Goal: Transaction & Acquisition: Purchase product/service

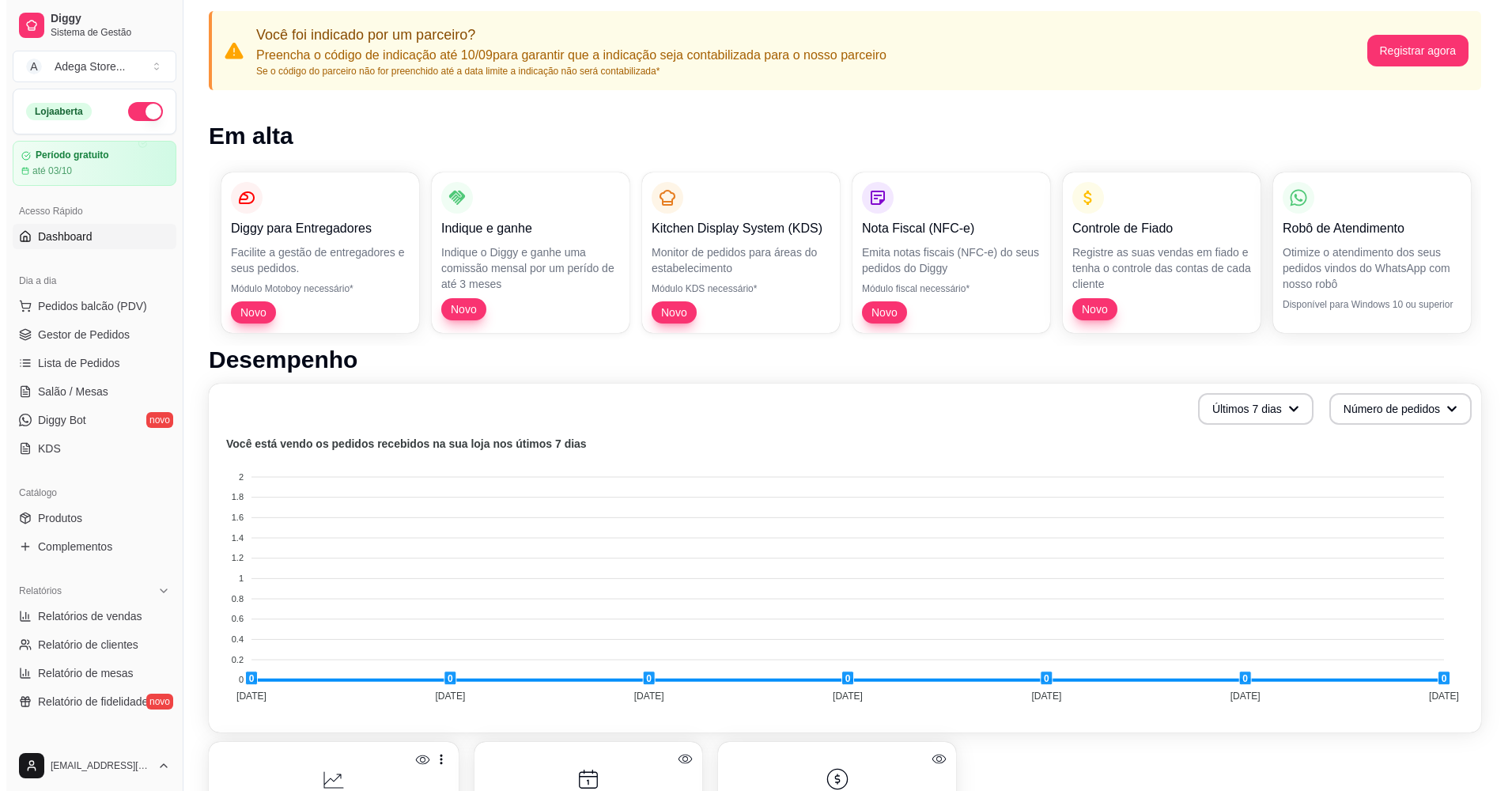
scroll to position [65, 0]
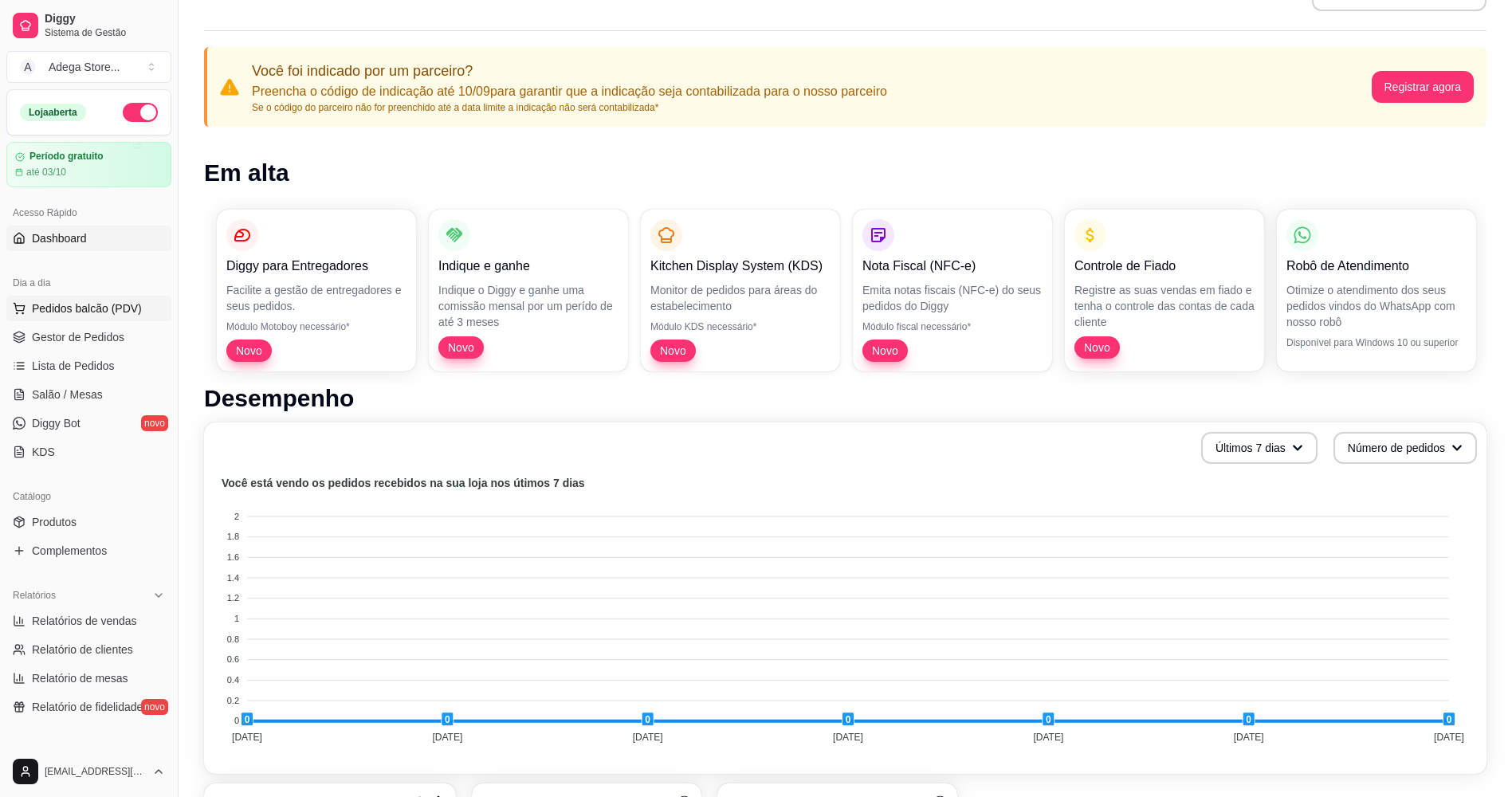
click at [88, 303] on span "Pedidos balcão (PDV)" at bounding box center [86, 308] width 110 height 16
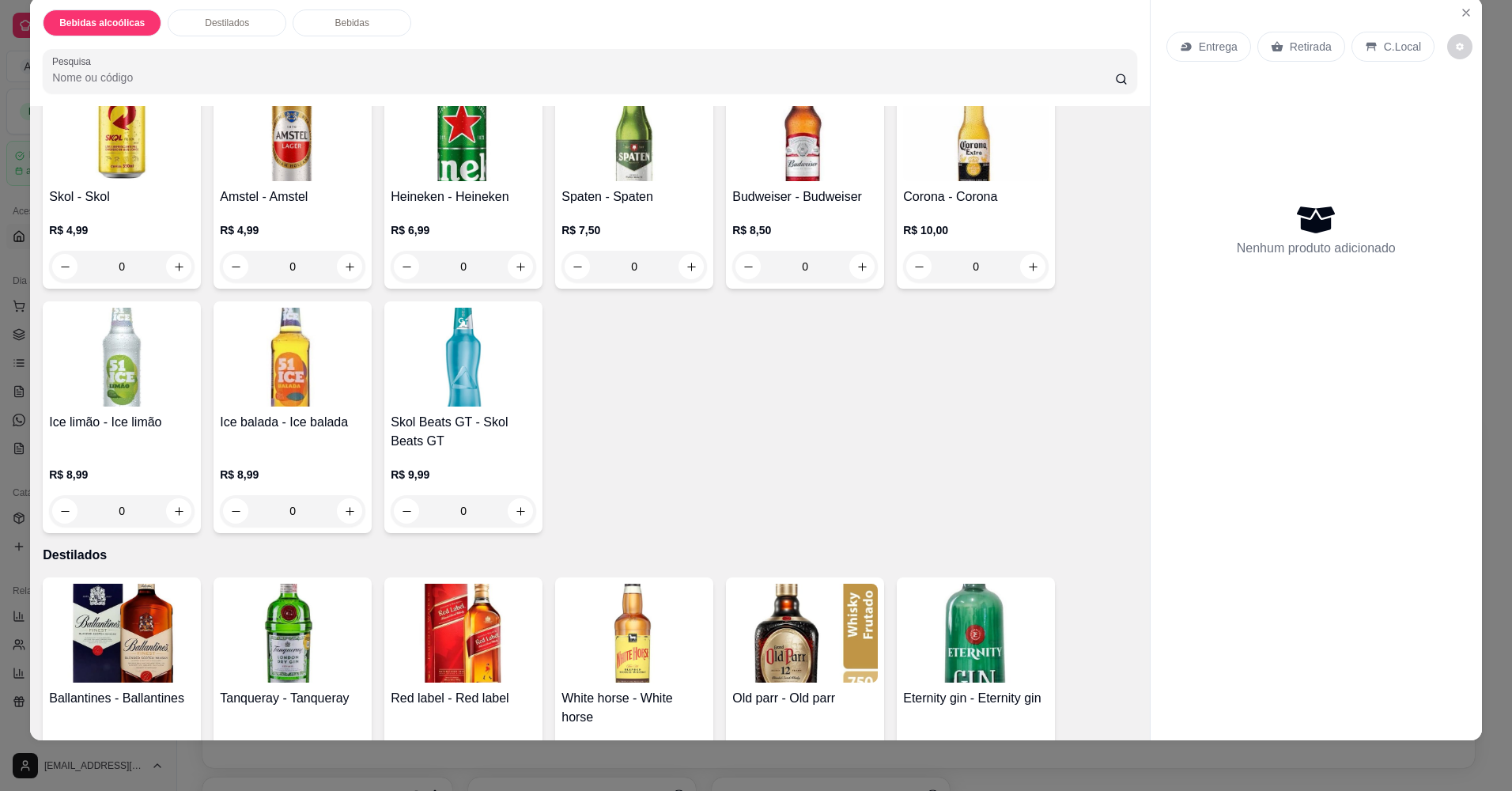
scroll to position [70, 0]
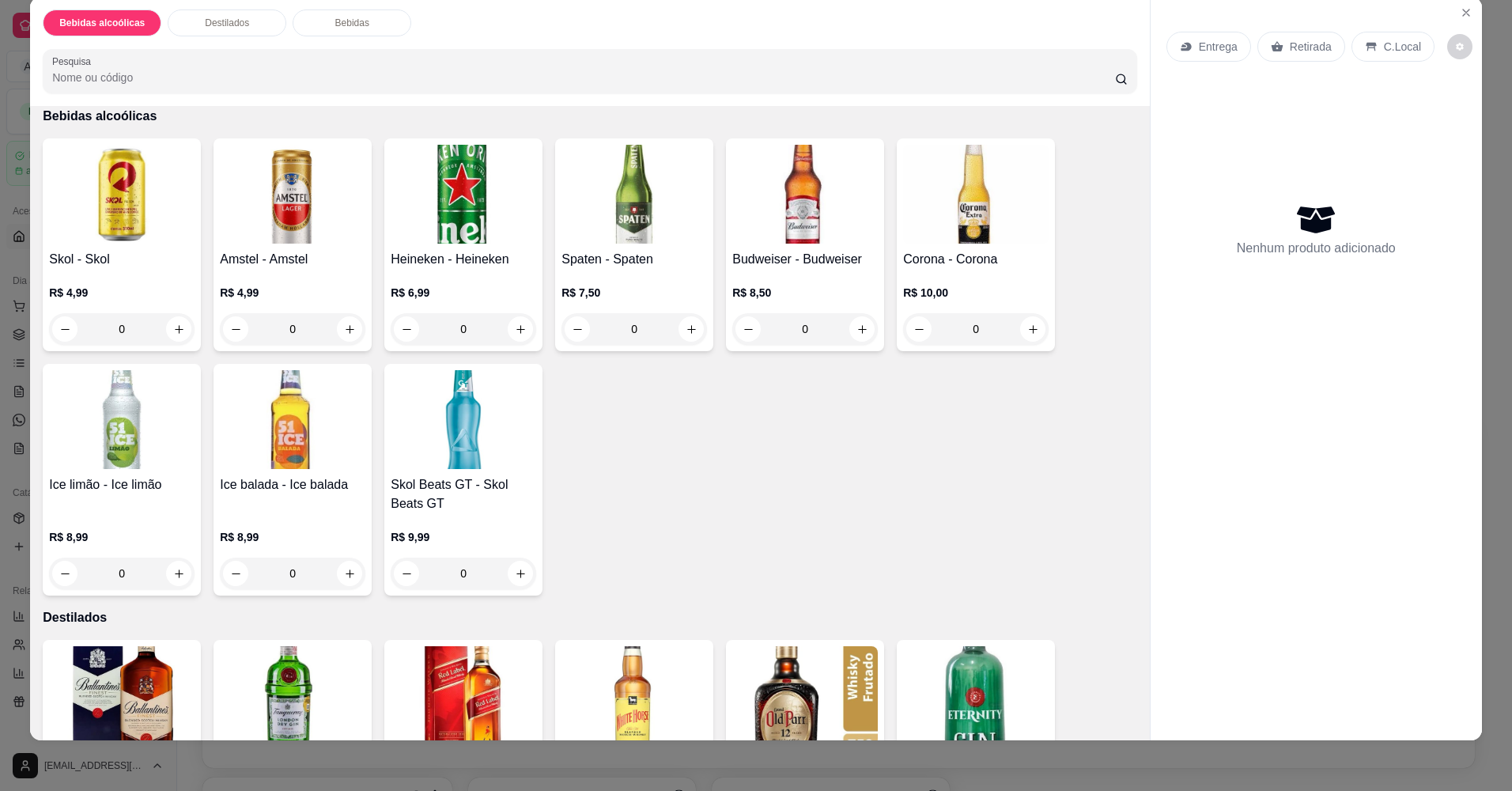
click at [957, 474] on div "Skol - Skol R$ 4,99 0 Amstel - Amstel R$ 4,99 0 Heineken - Heineken R$ 6,99 0 S…" at bounding box center [590, 367] width 1095 height 457
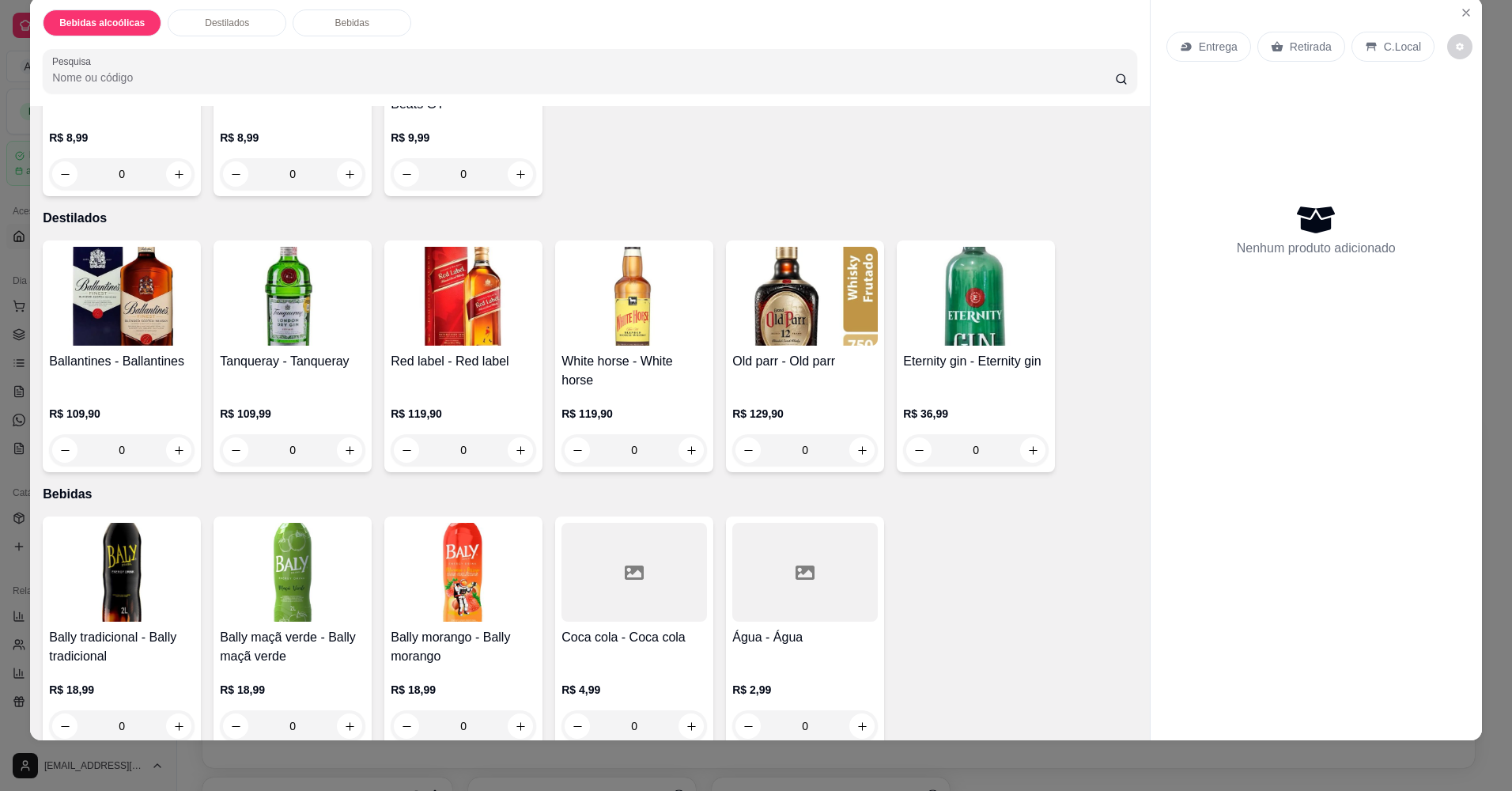
scroll to position [470, 0]
click at [1033, 443] on icon "increase-product-quantity" at bounding box center [1032, 449] width 12 height 12
type input "1"
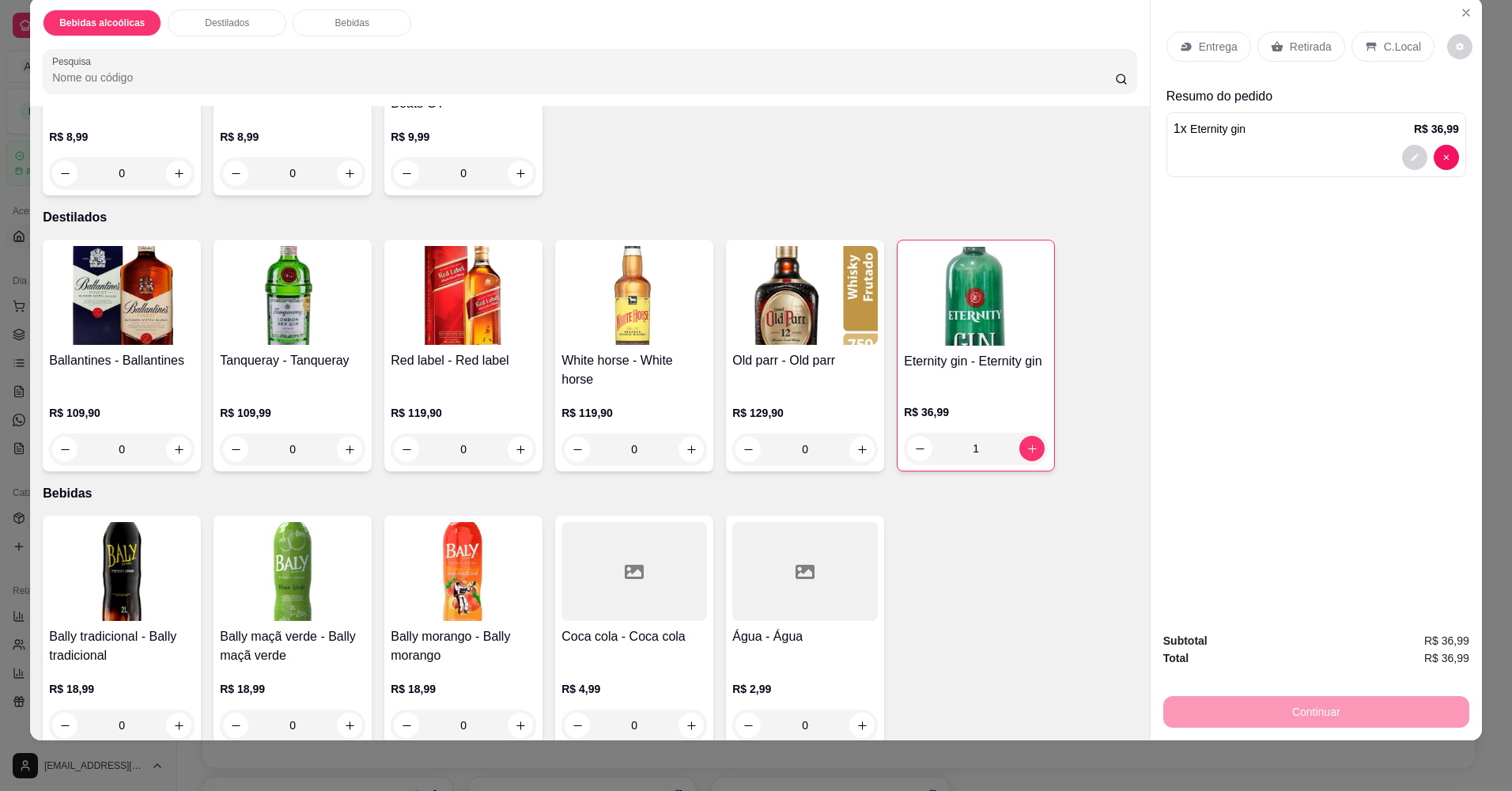
scroll to position [473, 0]
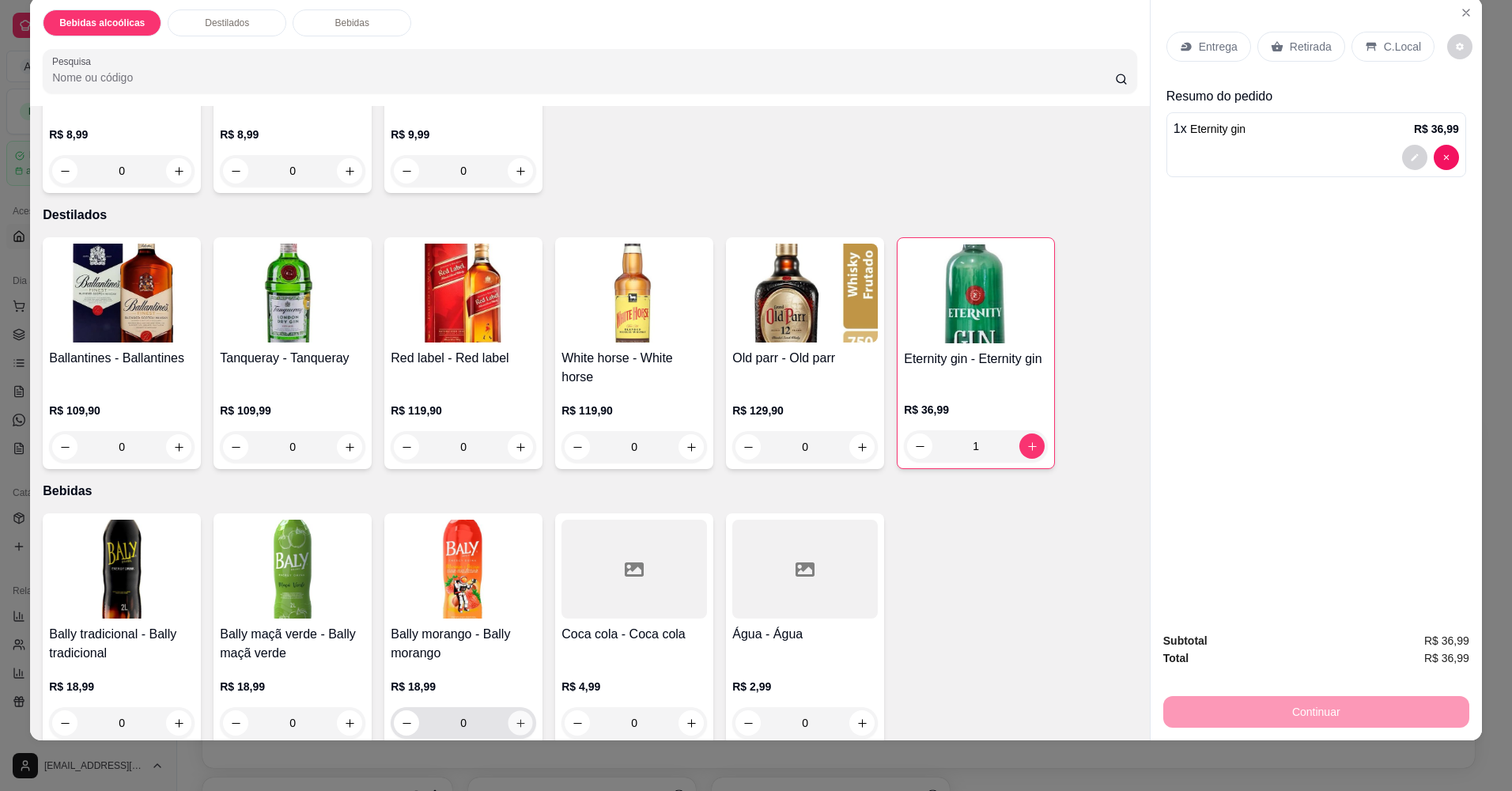
click at [515, 717] on icon "increase-product-quantity" at bounding box center [520, 722] width 12 height 12
type input "1"
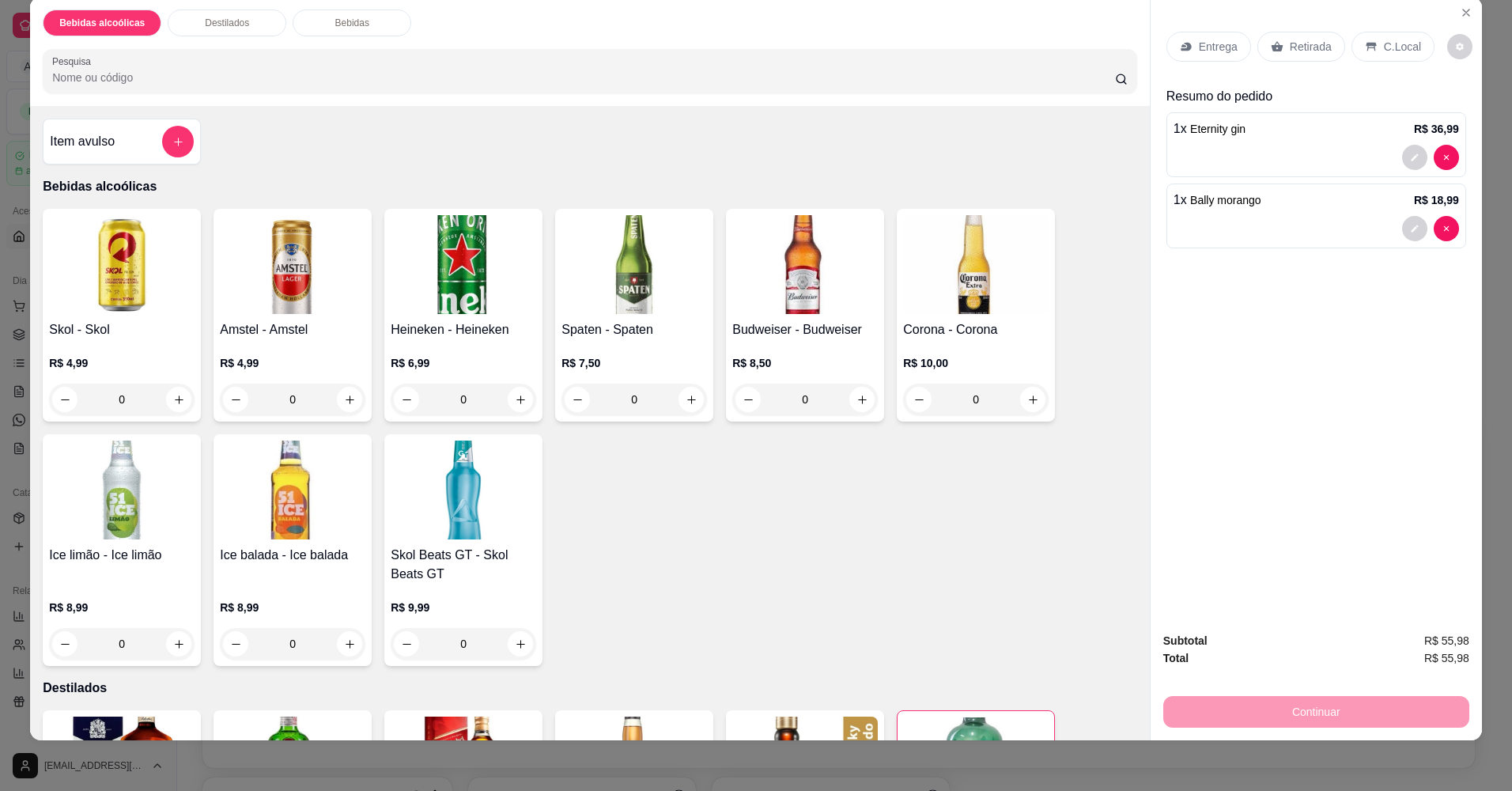
scroll to position [474, 0]
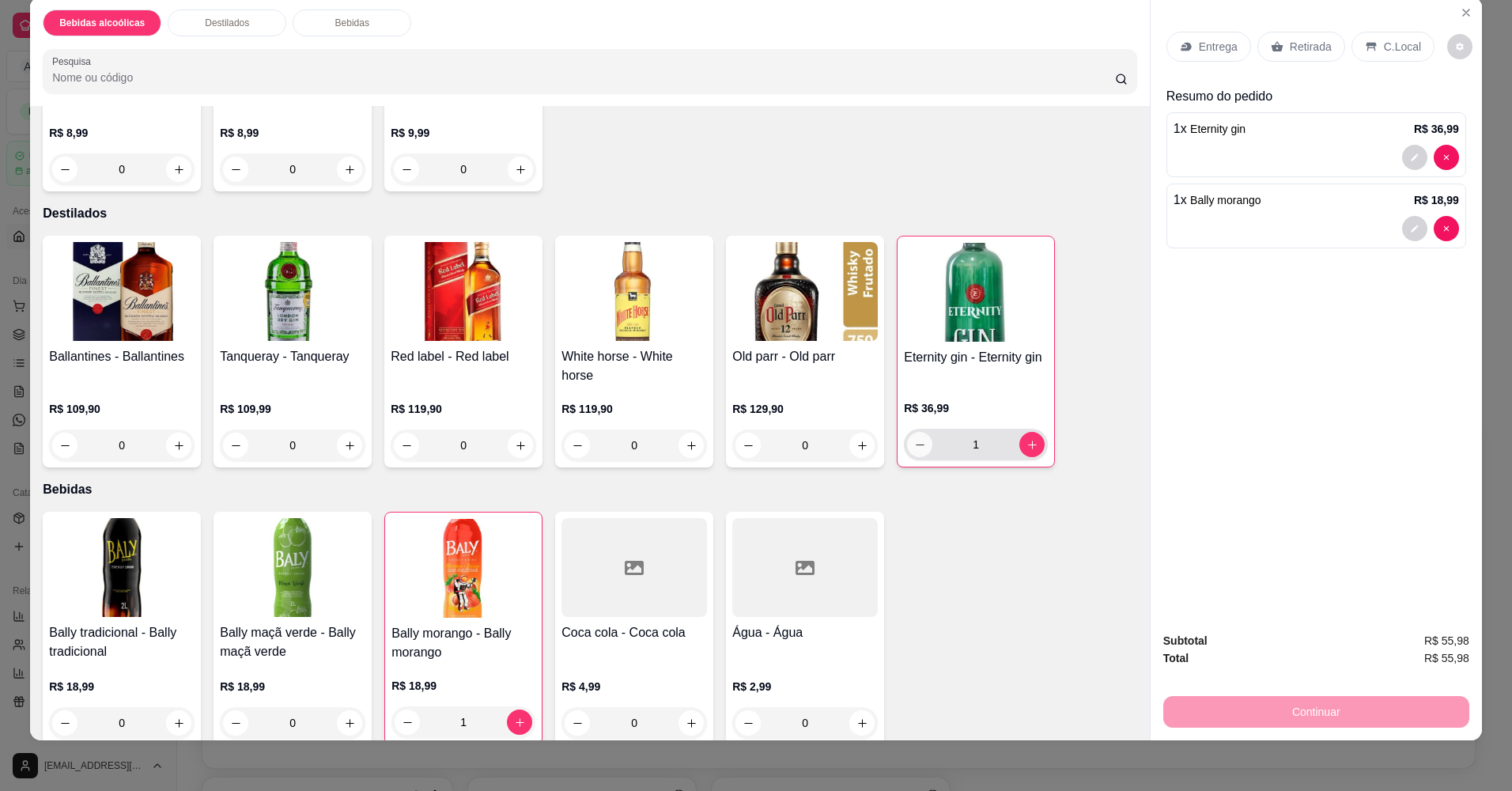
click at [918, 439] on icon "decrease-product-quantity" at bounding box center [919, 444] width 12 height 12
type input "0"
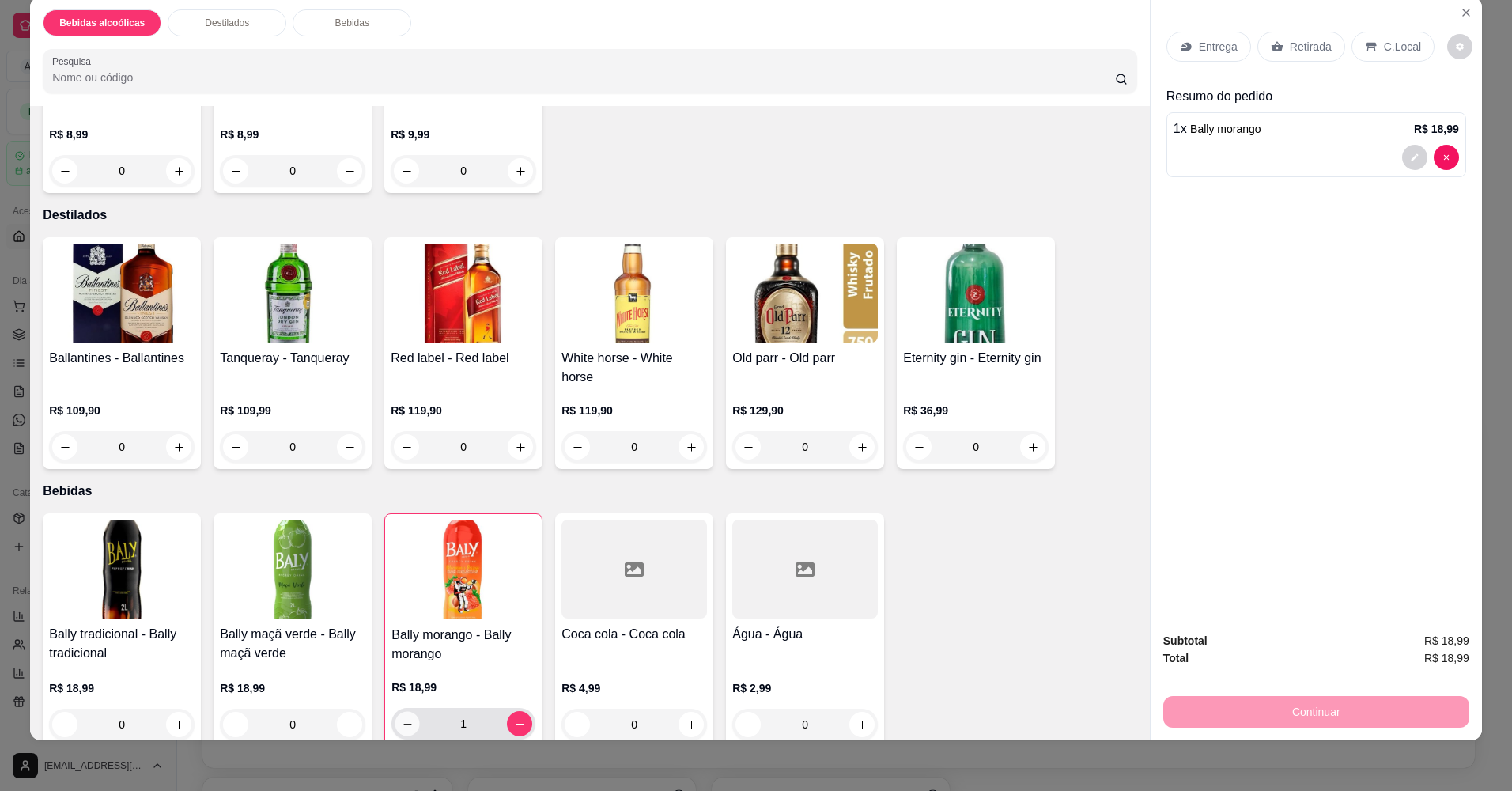
click at [405, 713] on button "decrease-product-quantity" at bounding box center [407, 722] width 24 height 24
type input "0"
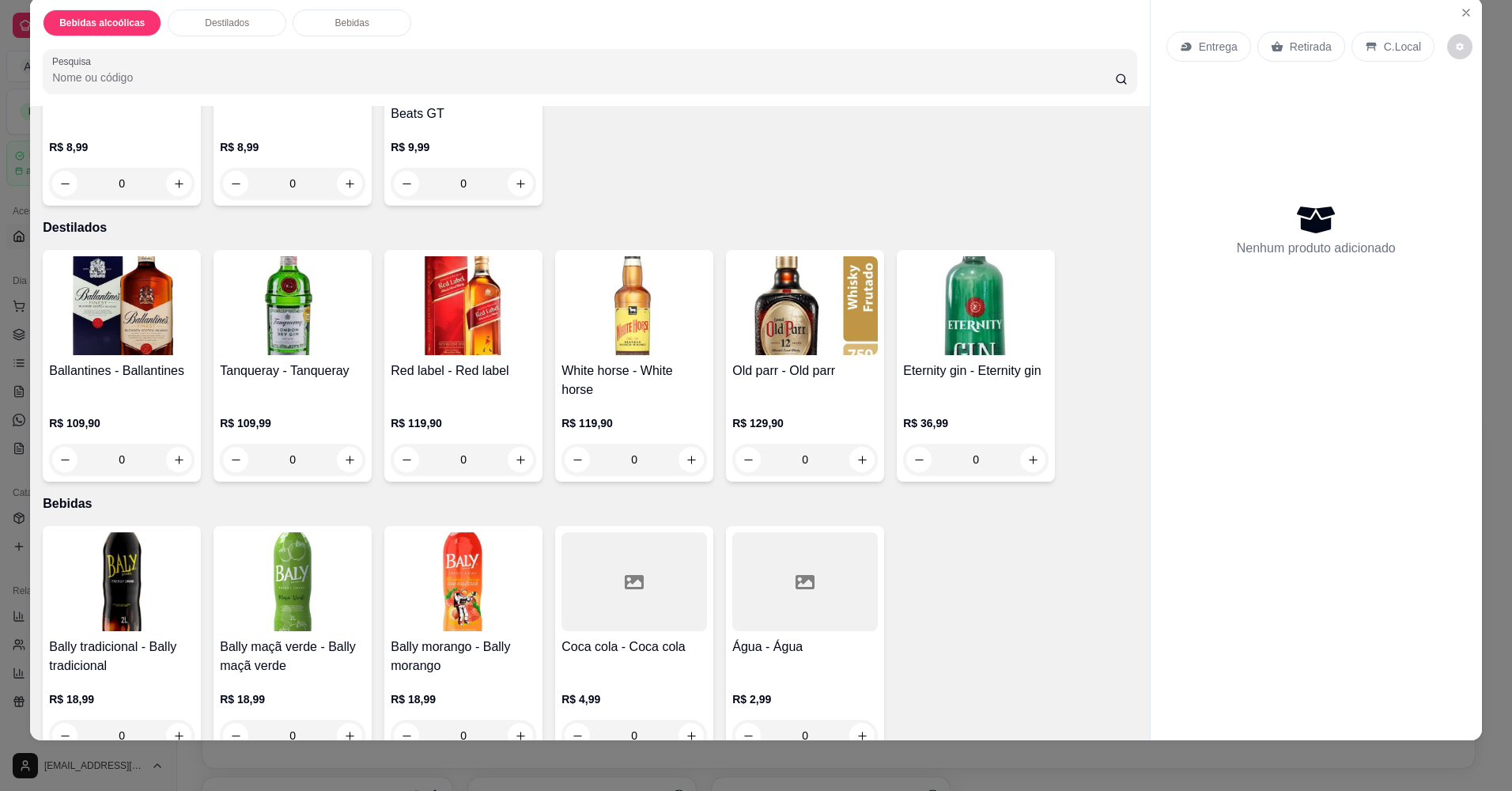
scroll to position [461, 0]
click at [1324, 385] on div "Entrega Retirada C.Local Nenhum produto adicionado" at bounding box center [1316, 355] width 331 height 718
